Goal: Browse casually

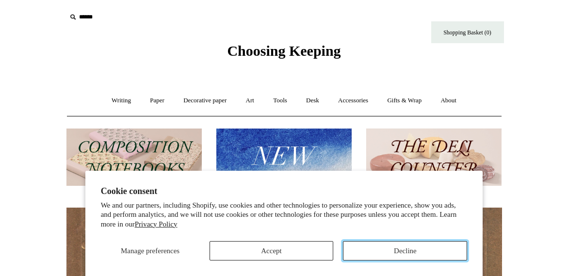
click at [393, 255] on button "Decline" at bounding box center [405, 250] width 124 height 19
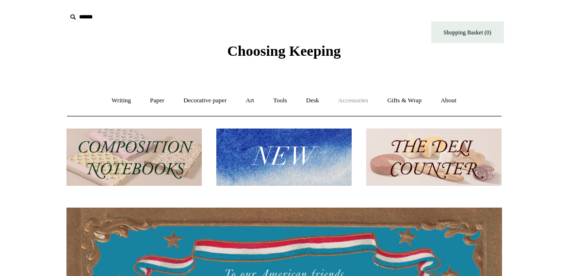
click at [350, 100] on link "Accessories +" at bounding box center [354, 101] width 48 height 26
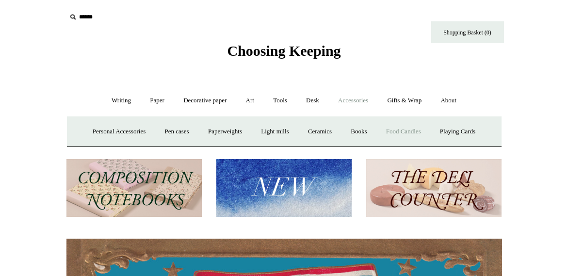
click at [399, 137] on link "Food Candles" at bounding box center [404, 132] width 52 height 26
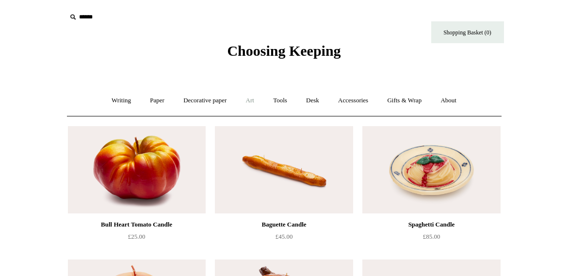
click at [245, 100] on link "Art +" at bounding box center [250, 101] width 26 height 26
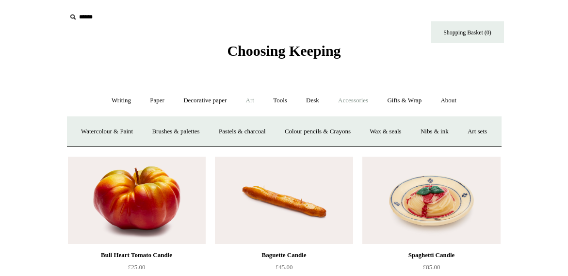
click at [352, 100] on link "Accessories +" at bounding box center [354, 101] width 48 height 26
click at [136, 131] on link "Personal Accessories +" at bounding box center [119, 132] width 70 height 26
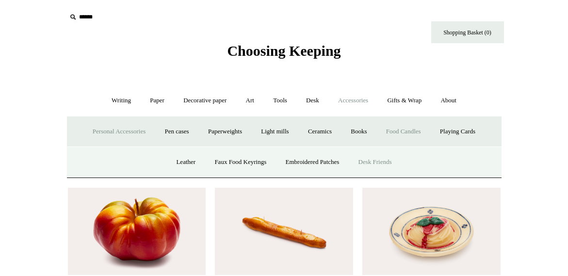
click at [373, 154] on link "Desk Friends" at bounding box center [375, 162] width 51 height 26
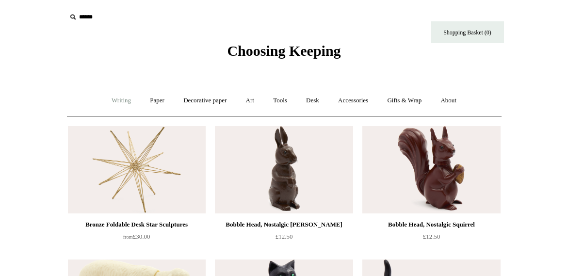
click at [116, 103] on link "Writing +" at bounding box center [121, 101] width 37 height 26
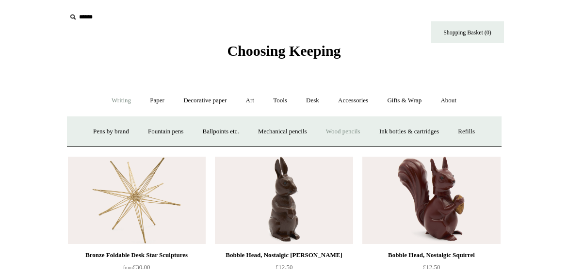
click at [342, 129] on link "Wood pencils +" at bounding box center [343, 132] width 52 height 26
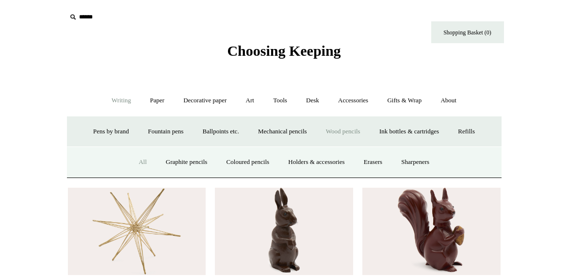
click at [141, 159] on link "All" at bounding box center [143, 162] width 26 height 26
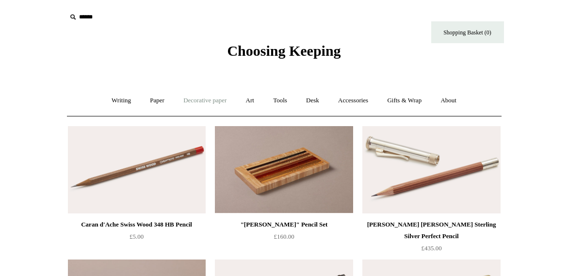
click at [211, 104] on link "Decorative paper +" at bounding box center [205, 101] width 61 height 26
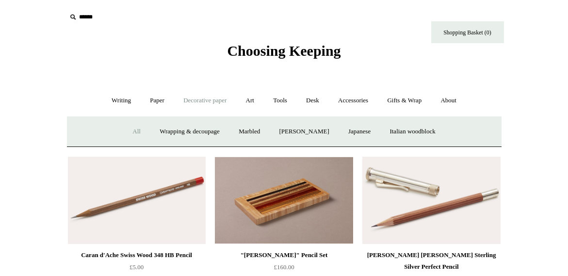
click at [134, 130] on link "All" at bounding box center [137, 132] width 26 height 26
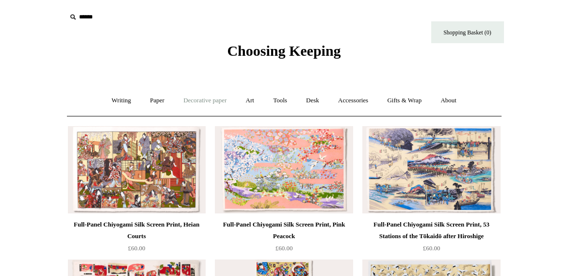
click at [200, 100] on link "Decorative paper +" at bounding box center [205, 101] width 61 height 26
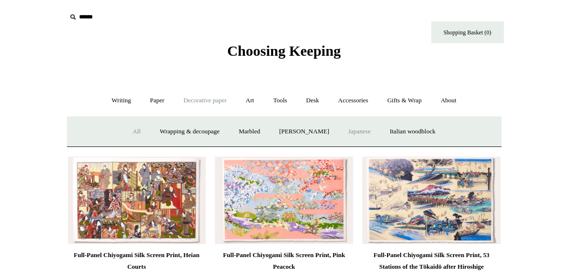
click at [354, 132] on link "Japanese" at bounding box center [360, 132] width 40 height 26
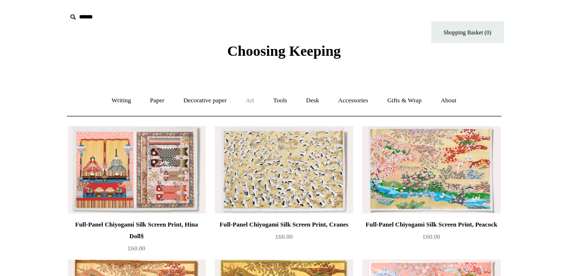
click at [257, 100] on link "Art +" at bounding box center [250, 101] width 26 height 26
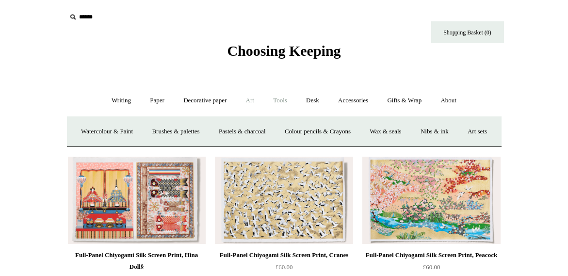
click at [286, 102] on link "Tools +" at bounding box center [281, 101] width 32 height 26
click at [299, 100] on link "Desk +" at bounding box center [313, 101] width 31 height 26
click at [348, 98] on link "Accessories +" at bounding box center [354, 101] width 48 height 26
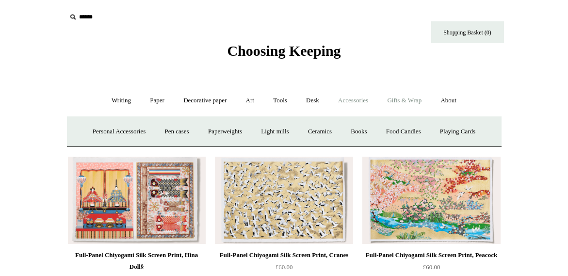
click at [403, 96] on link "Gifts & Wrap +" at bounding box center [405, 101] width 52 height 26
click at [401, 96] on link "Gifts & Wrap -" at bounding box center [405, 101] width 52 height 26
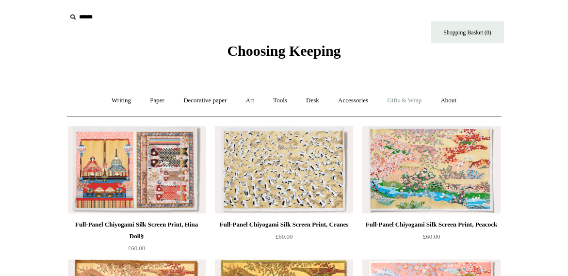
click at [401, 96] on link "Gifts & Wrap +" at bounding box center [405, 101] width 52 height 26
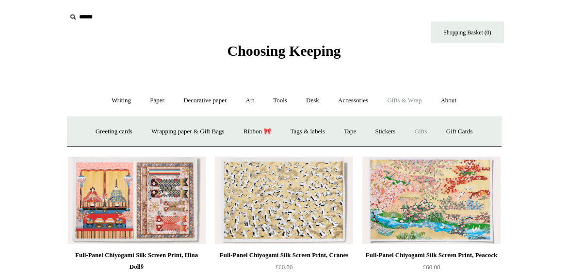
click at [429, 131] on link "Gifts +" at bounding box center [421, 132] width 30 height 26
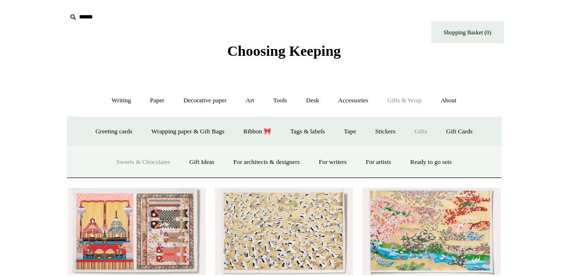
click at [141, 161] on link "Sweets & Chocolates" at bounding box center [143, 162] width 71 height 26
